Goal: Register for event/course

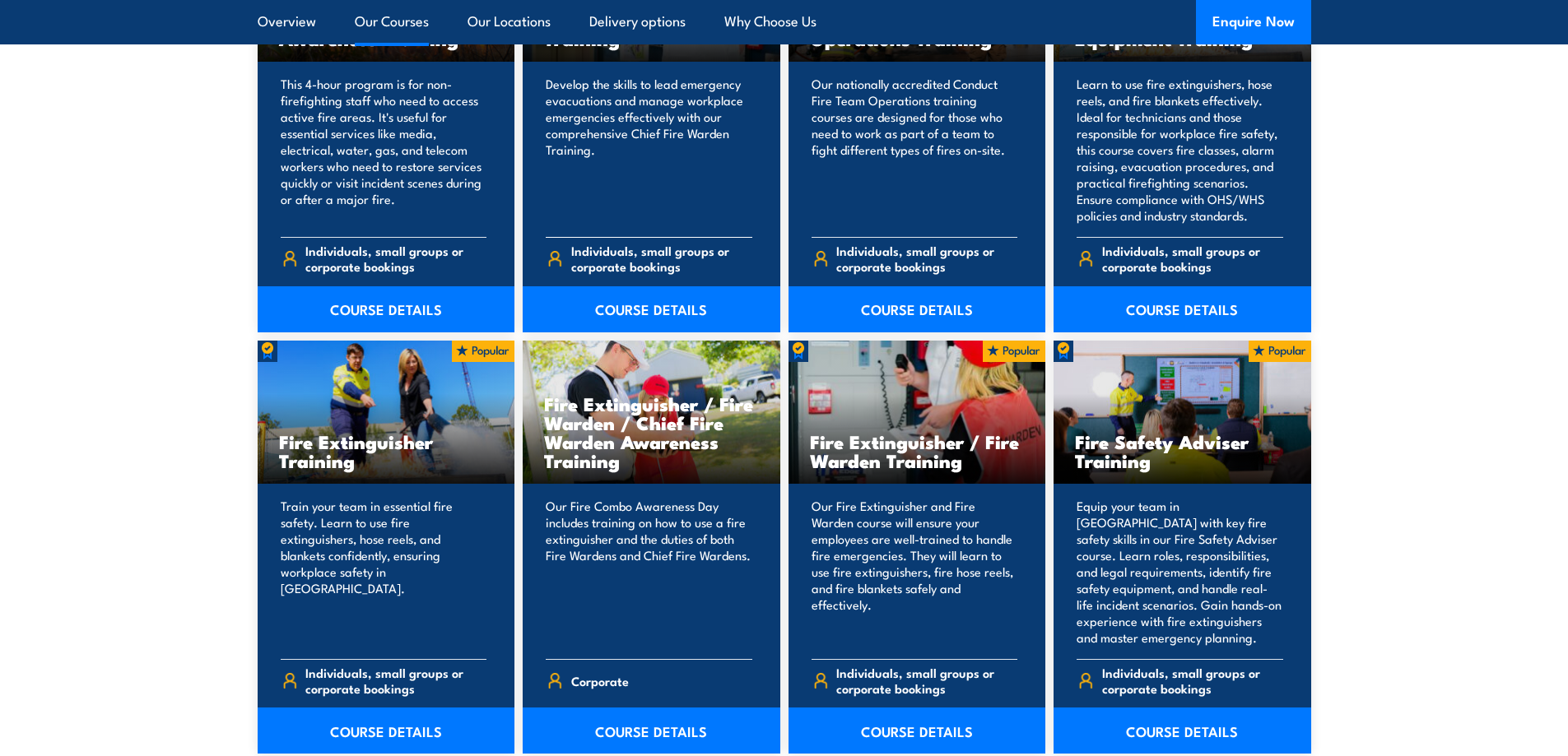
scroll to position [1563, 0]
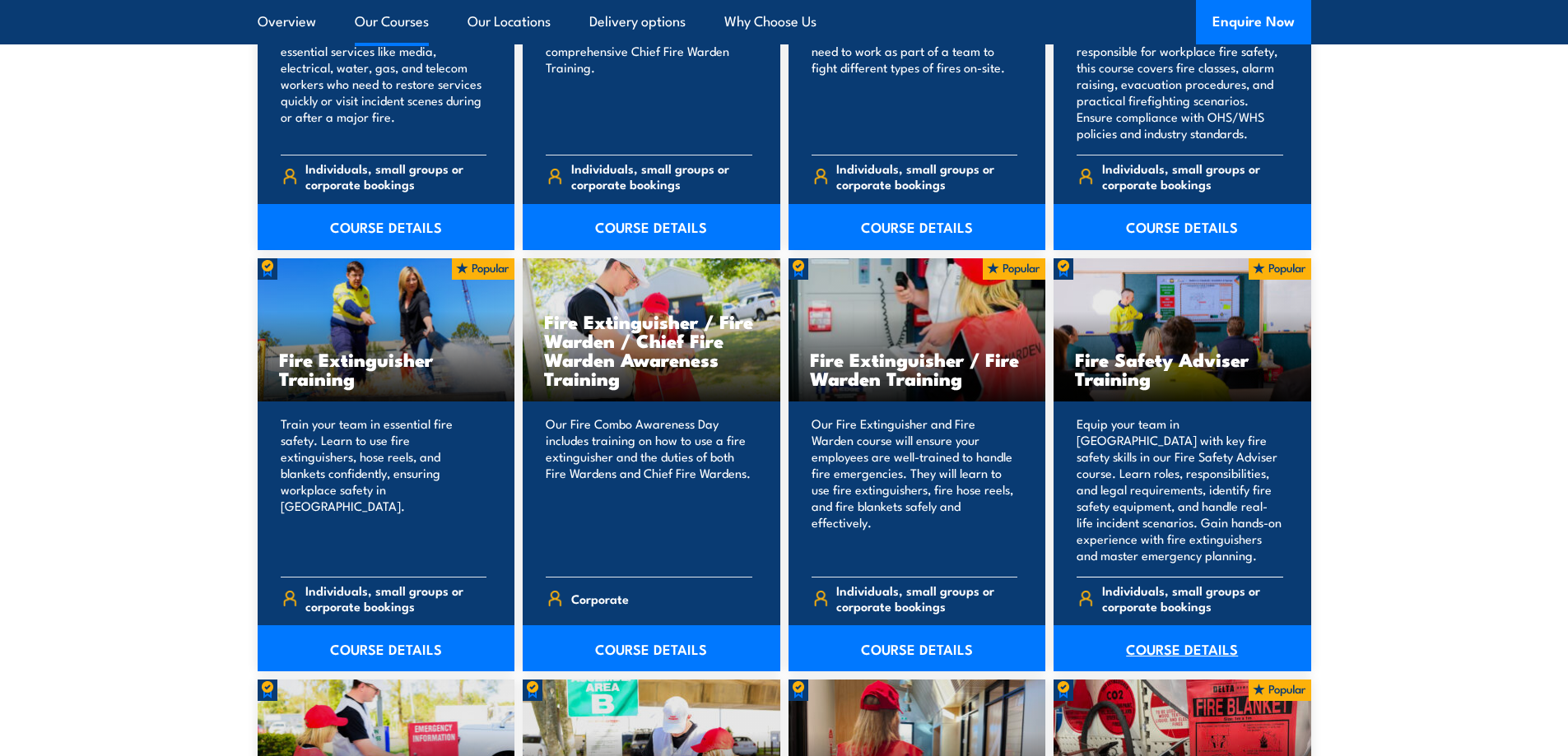
click at [1179, 647] on link "COURSE DETAILS" at bounding box center [1181, 648] width 258 height 46
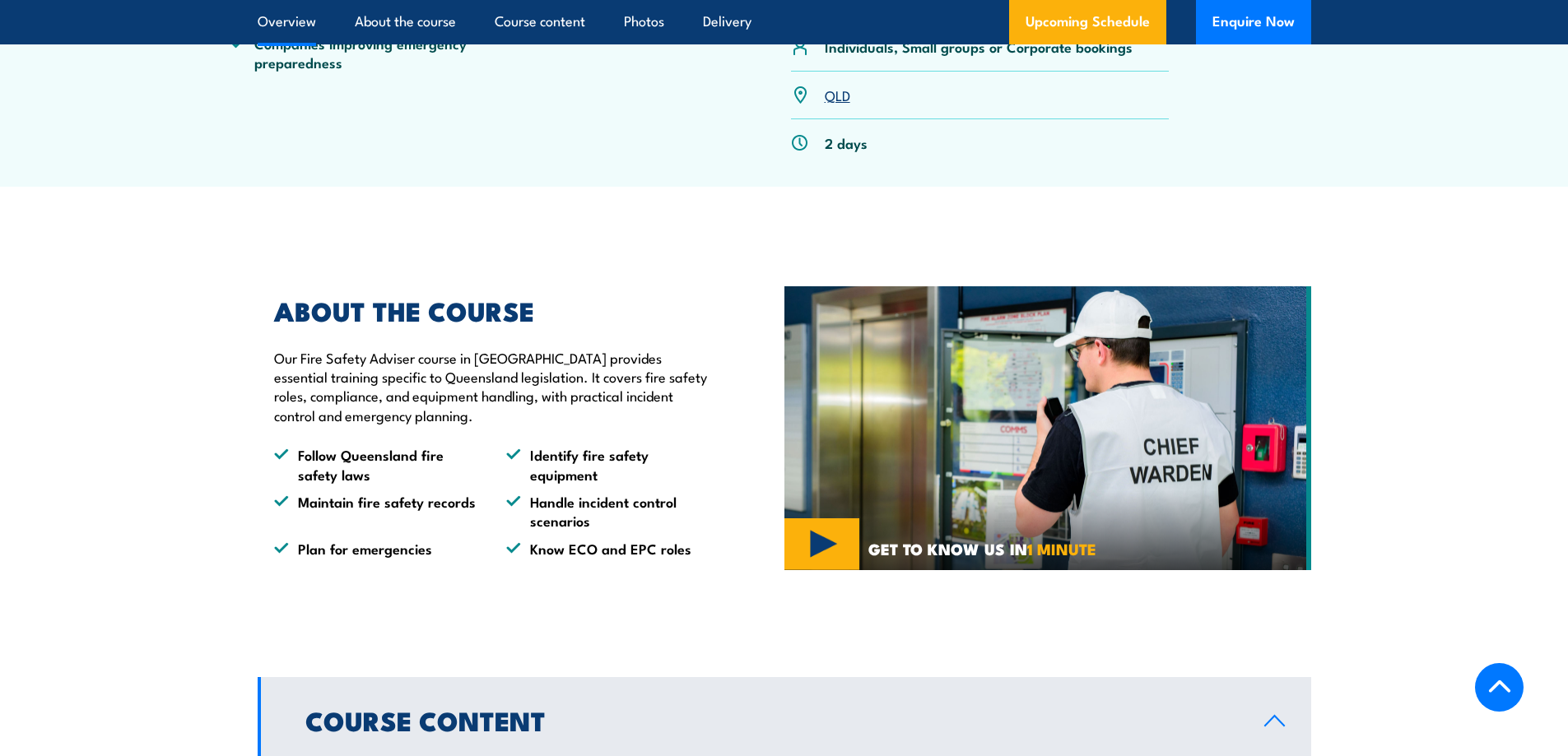
scroll to position [494, 0]
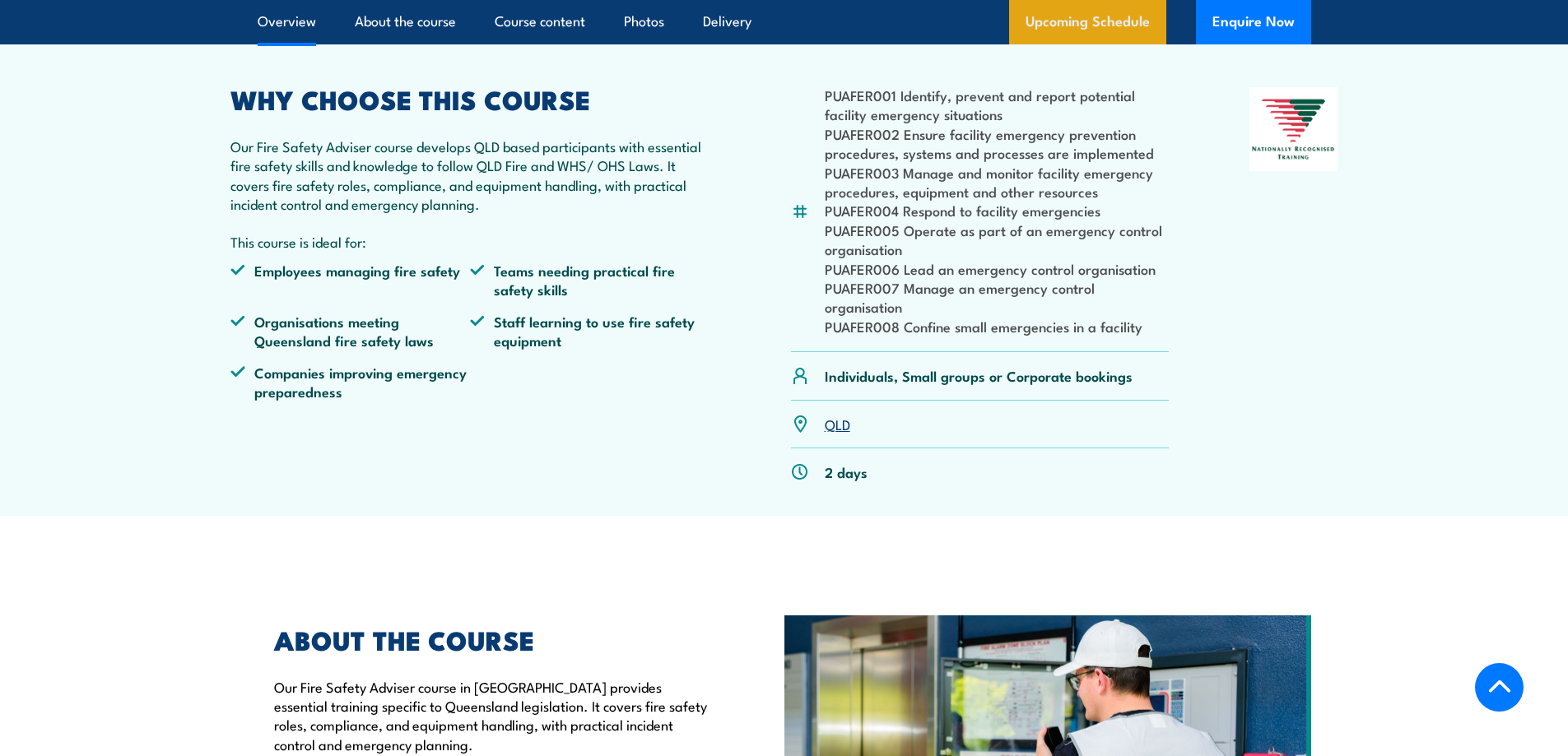
click at [1094, 42] on link "Upcoming Schedule" at bounding box center [1087, 22] width 157 height 45
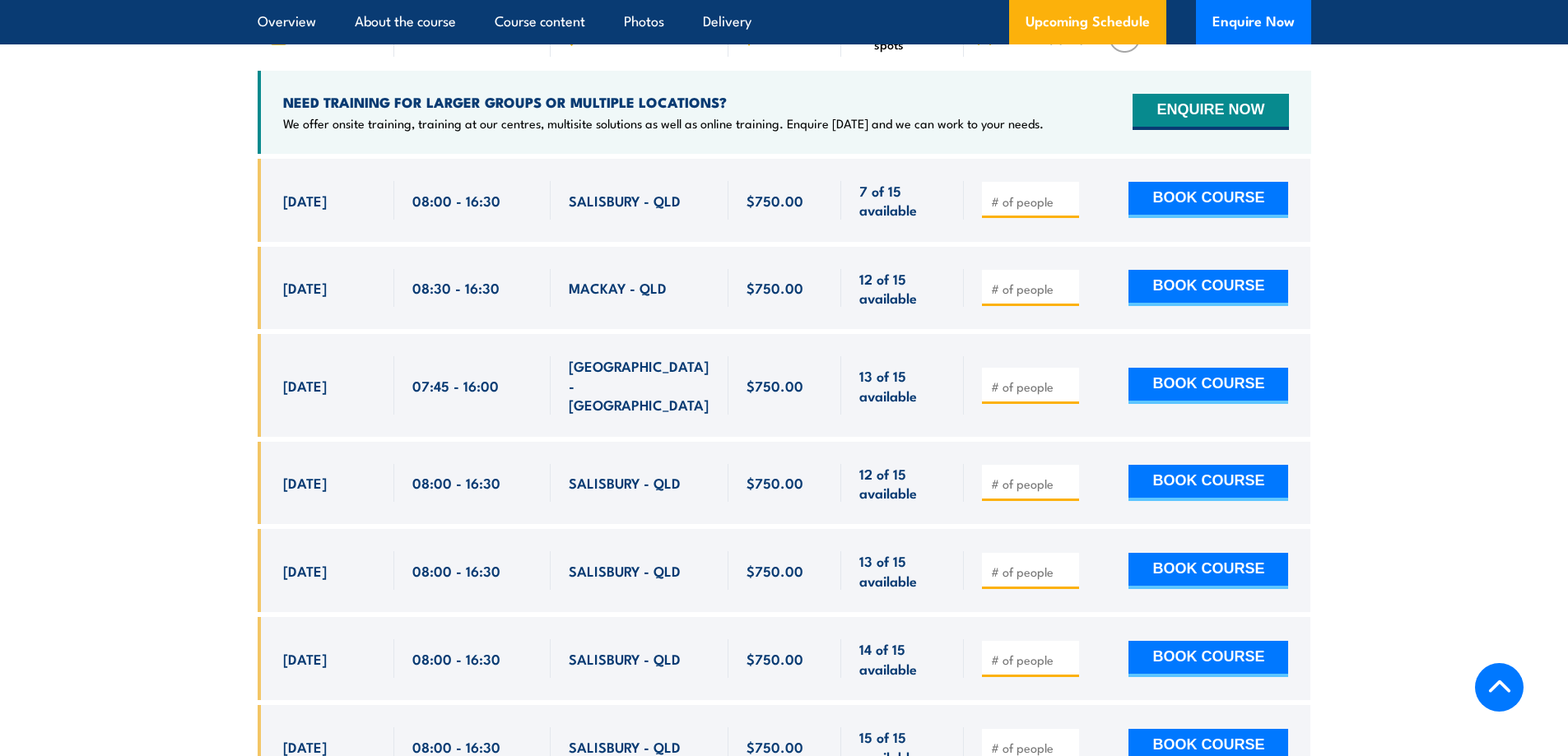
scroll to position [2693, 0]
